Goal: Check status: Check status

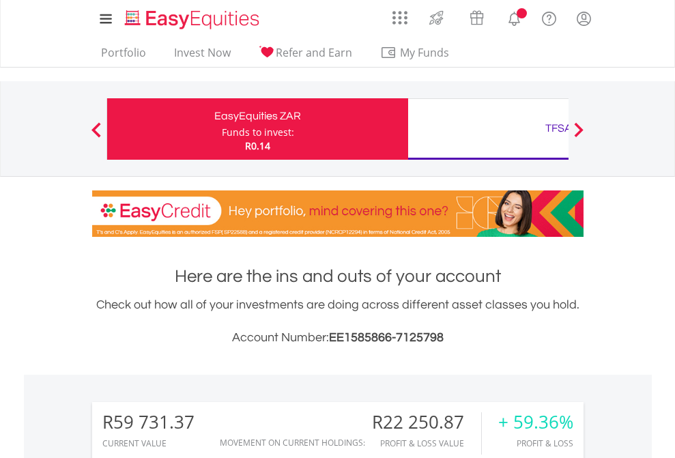
scroll to position [131, 214]
click at [222, 129] on div "Funds to invest:" at bounding box center [258, 133] width 72 height 14
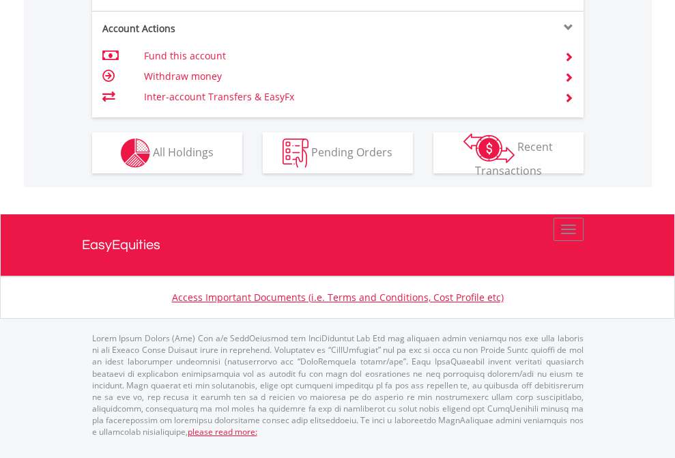
scroll to position [1390, 0]
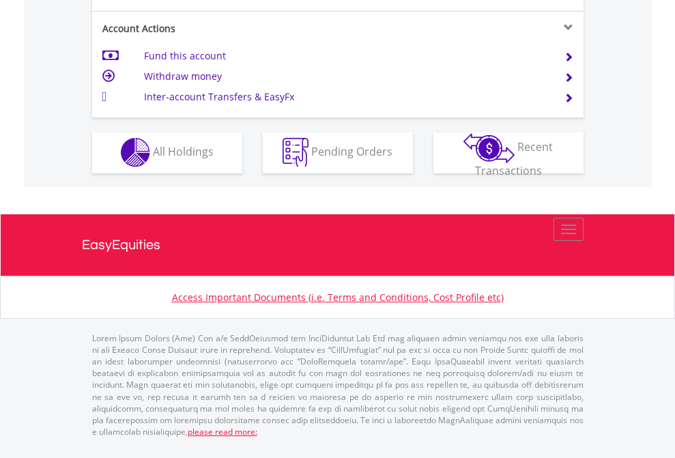
scroll to position [1276, 0]
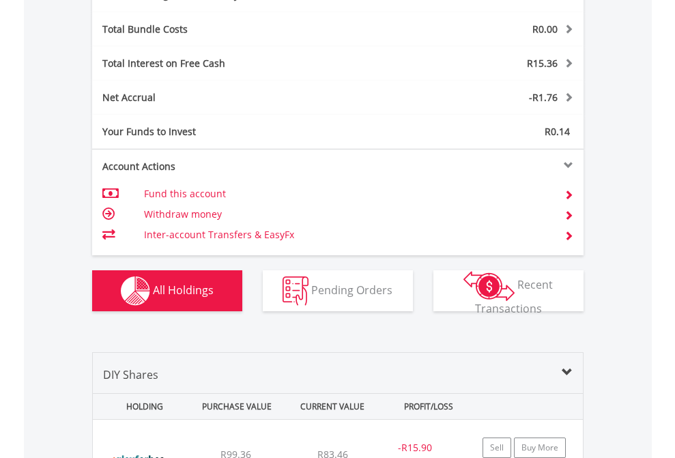
scroll to position [1627, 0]
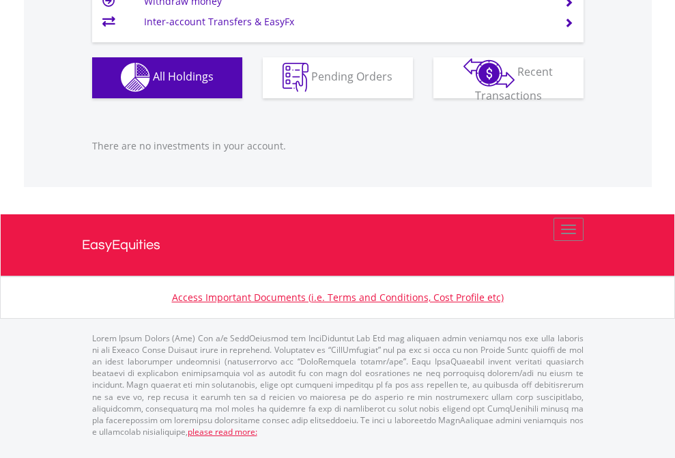
scroll to position [131, 214]
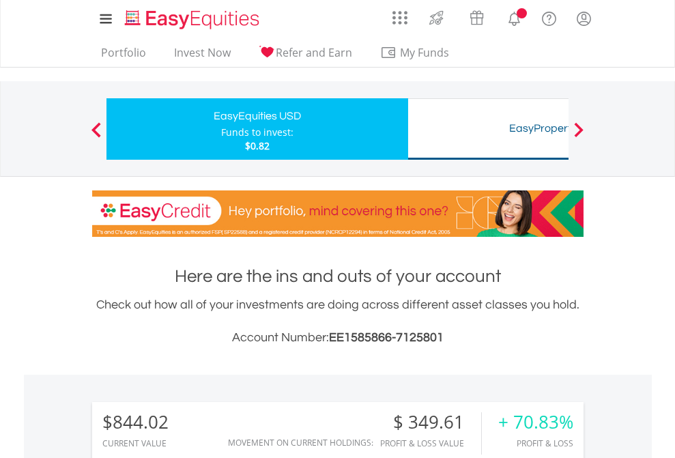
scroll to position [1073, 0]
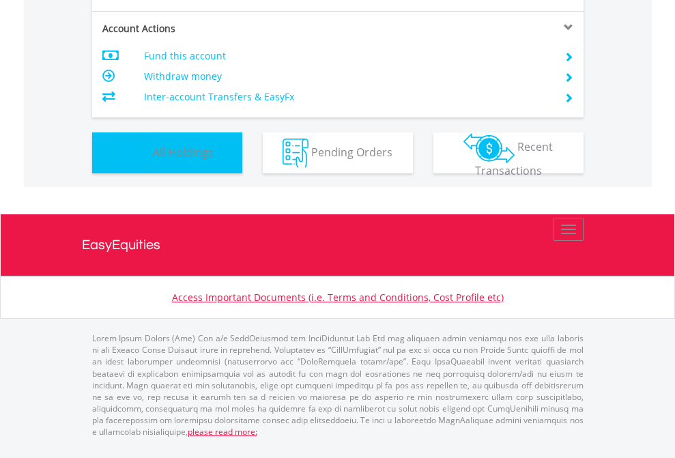
click at [153, 159] on span "All Holdings" at bounding box center [183, 151] width 61 height 15
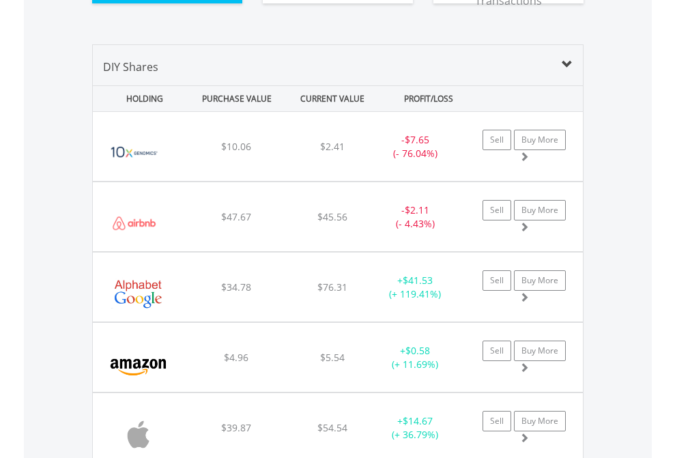
scroll to position [1572, 0]
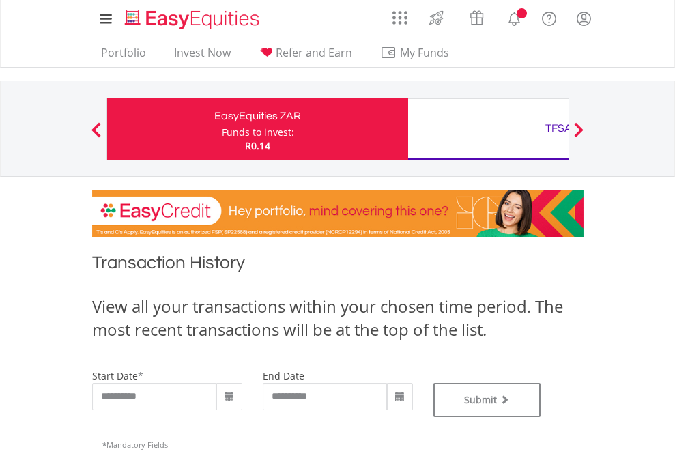
type input "**********"
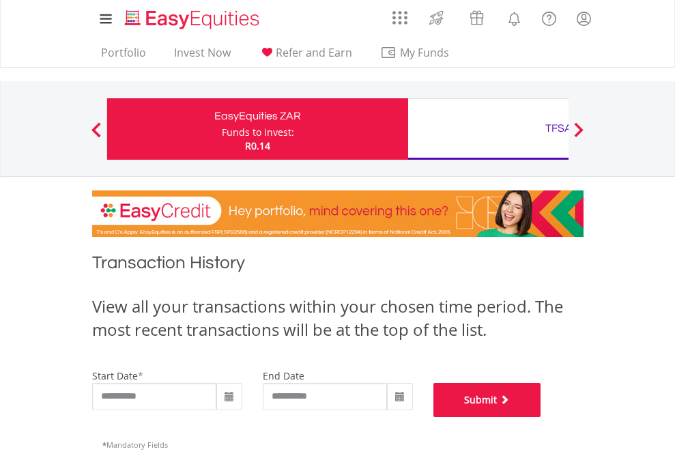
click at [541, 417] on button "Submit" at bounding box center [487, 400] width 108 height 34
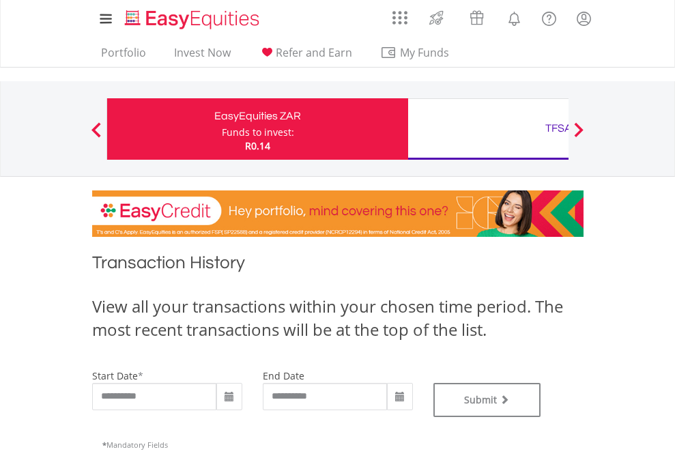
click at [488, 129] on div "TFSA" at bounding box center [558, 128] width 285 height 19
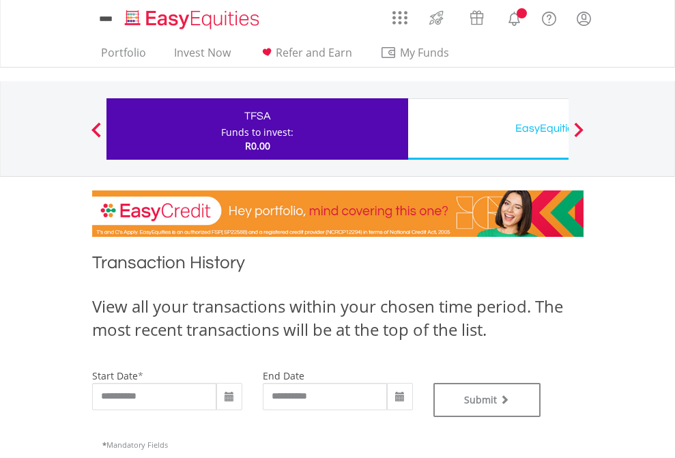
type input "**********"
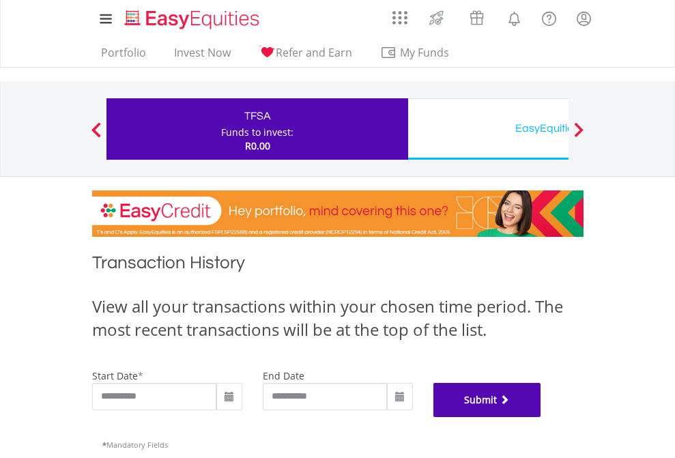
click at [541, 417] on button "Submit" at bounding box center [487, 400] width 108 height 34
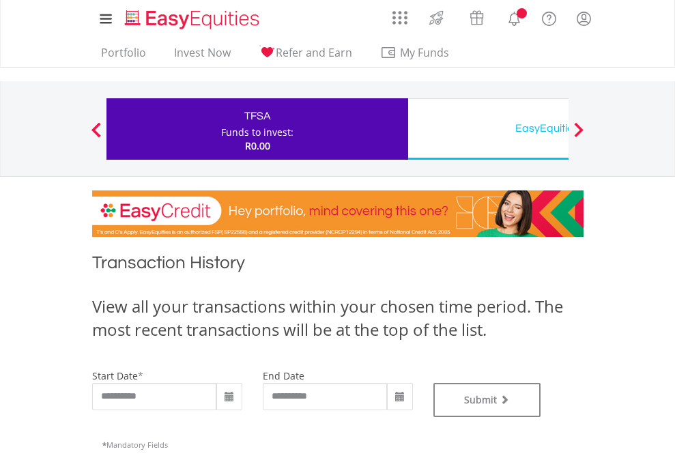
click at [488, 129] on div "EasyEquities USD" at bounding box center [558, 128] width 285 height 19
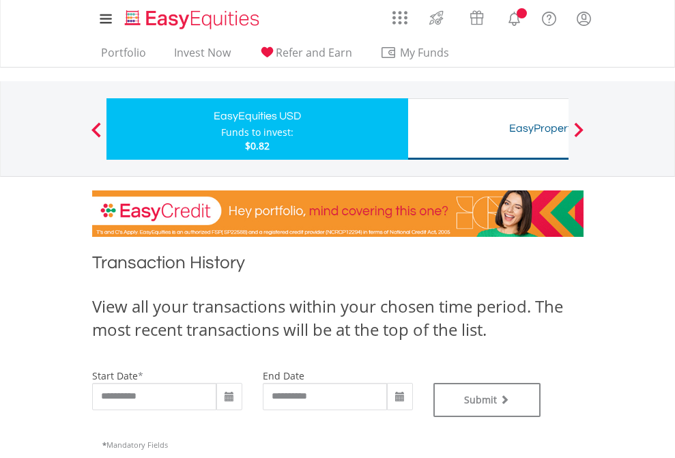
type input "**********"
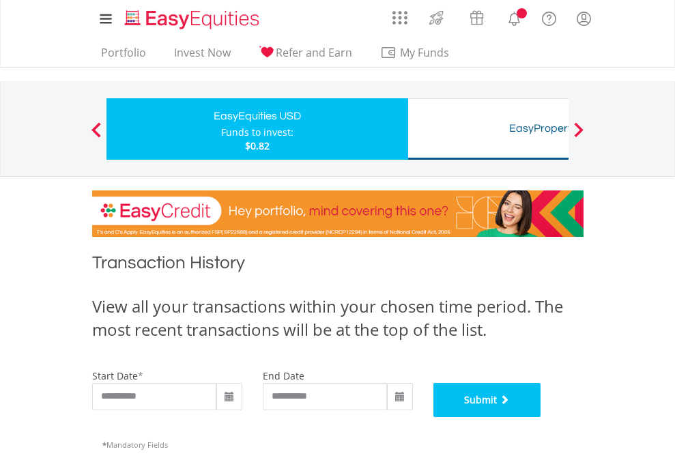
click at [541, 417] on button "Submit" at bounding box center [487, 400] width 108 height 34
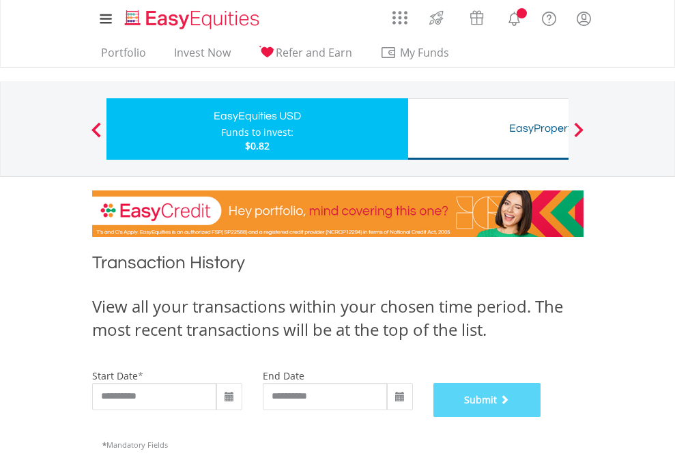
scroll to position [553, 0]
